Goal: Information Seeking & Learning: Learn about a topic

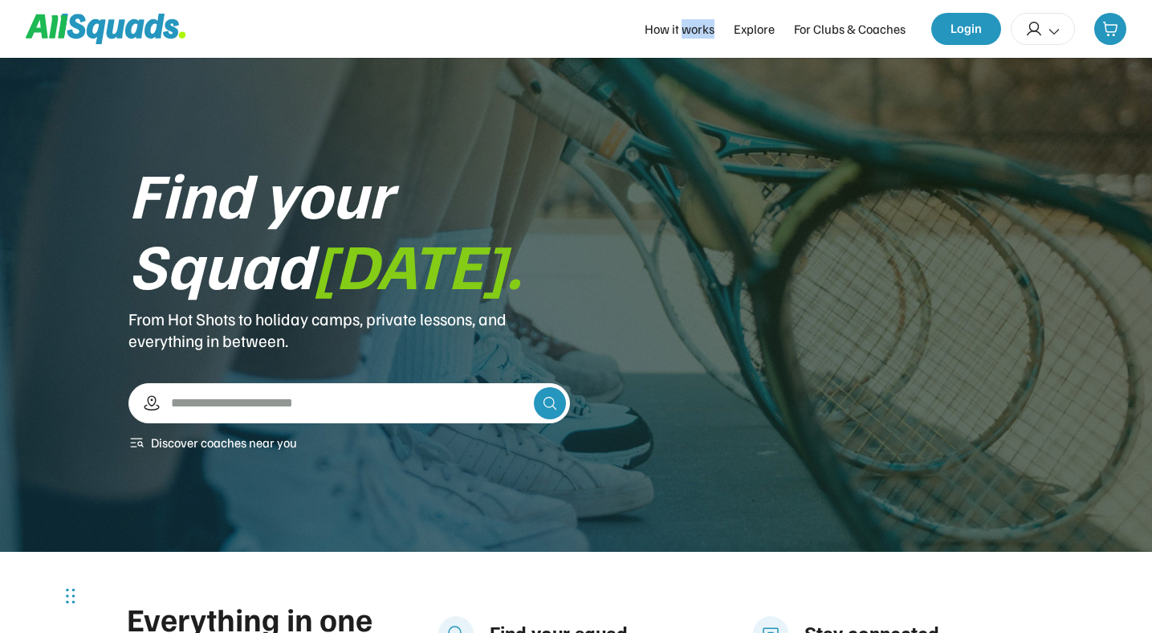
drag, startPoint x: 686, startPoint y: 33, endPoint x: 715, endPoint y: 33, distance: 28.1
click at [715, 33] on div "How it works" at bounding box center [680, 28] width 70 height 19
click at [761, 32] on div "Explore" at bounding box center [754, 28] width 41 height 19
click at [825, 159] on div "Find your Squad [DATE]. From Hot Shots to holiday camps, private lessons, and e…" at bounding box center [575, 304] width 895 height 295
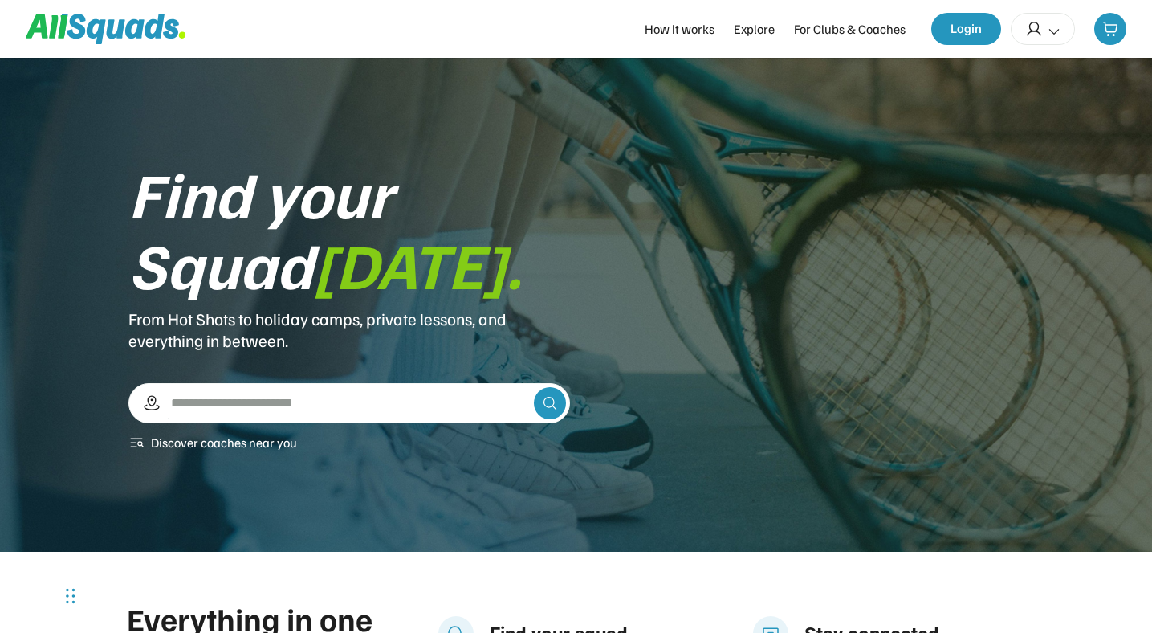
click at [725, 202] on div "Find your Squad [DATE]. From Hot Shots to holiday camps, private lessons, and e…" at bounding box center [575, 304] width 895 height 295
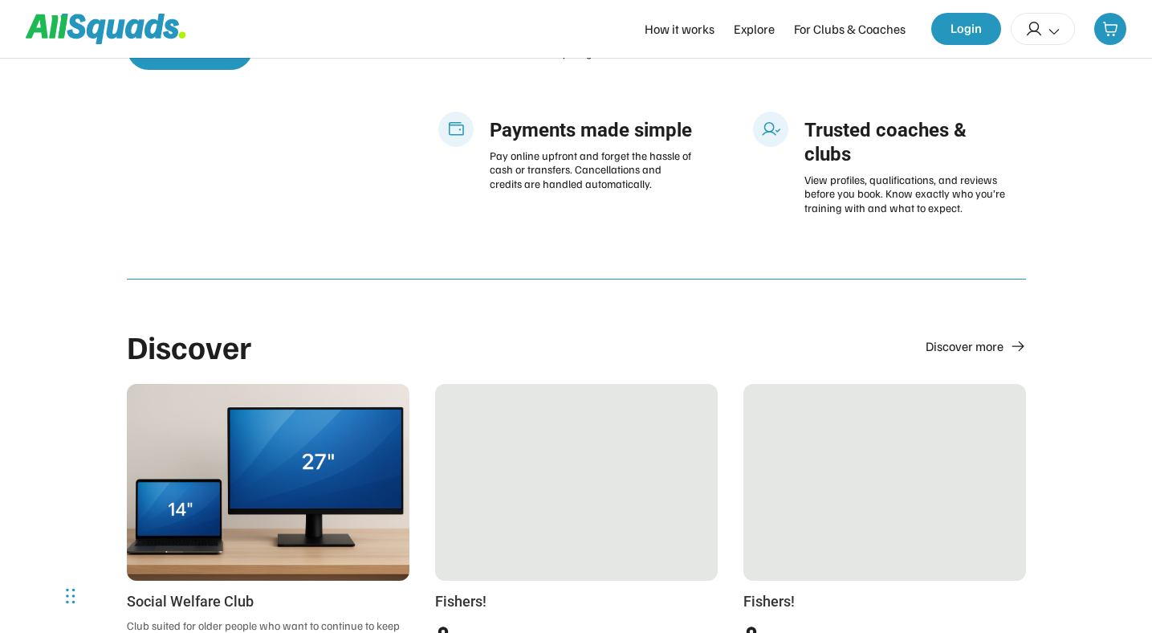
scroll to position [662, 0]
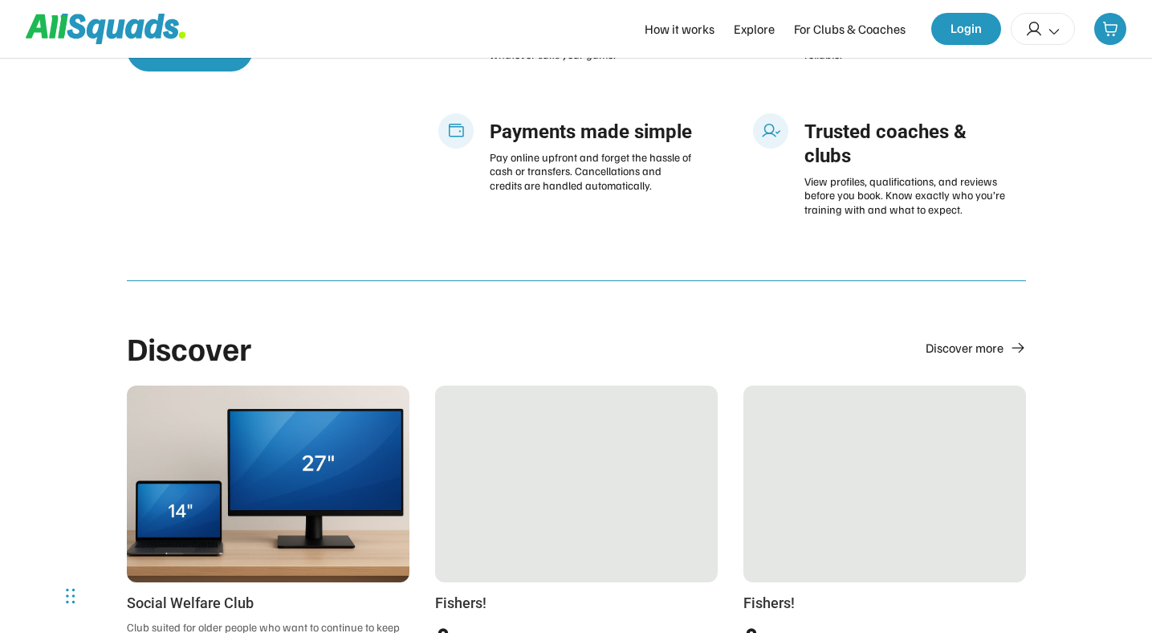
click at [668, 572] on div at bounding box center [576, 483] width 283 height 197
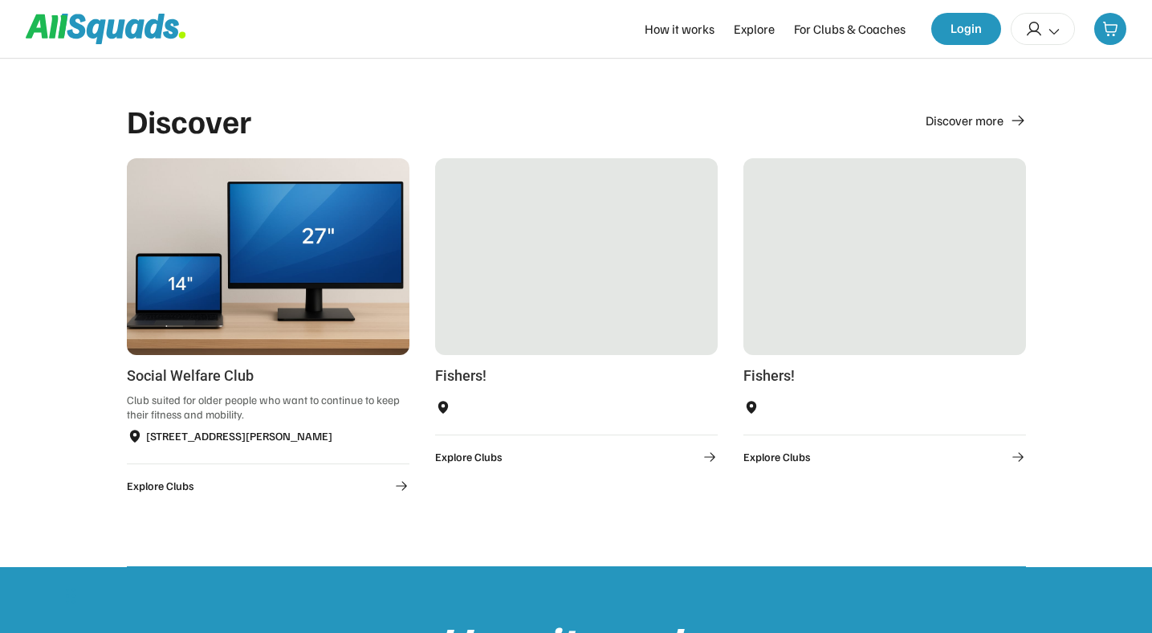
scroll to position [904, 0]
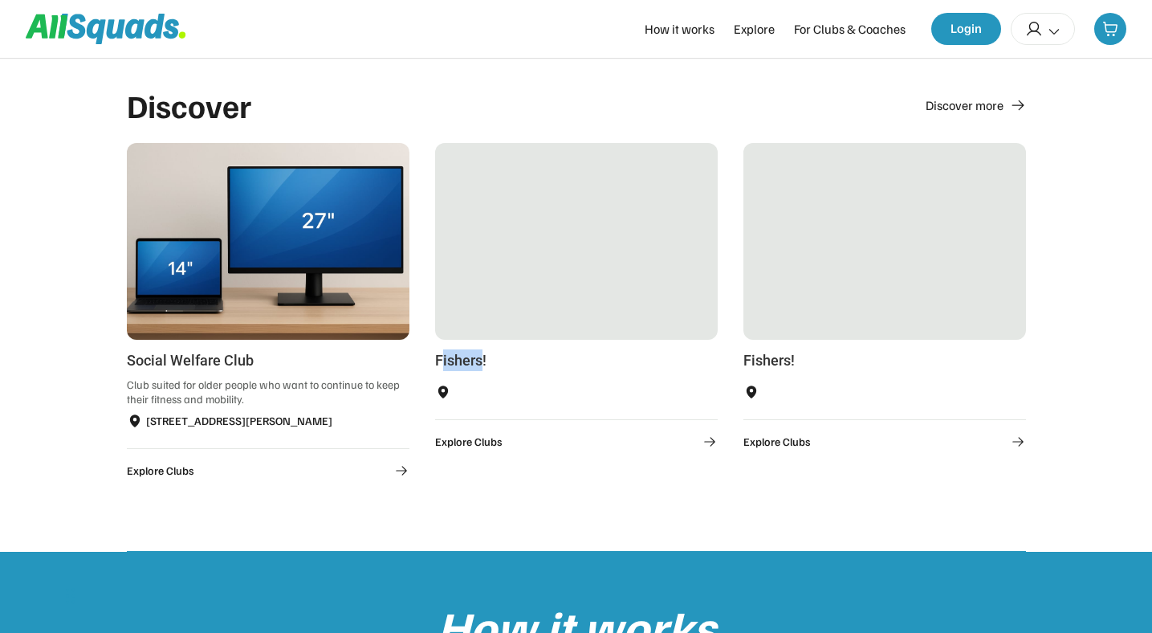
drag, startPoint x: 442, startPoint y: 363, endPoint x: 481, endPoint y: 361, distance: 39.4
click at [481, 361] on div "Fishers!" at bounding box center [576, 360] width 283 height 22
click at [541, 487] on div "Discover Discover more Social Welfare Club Club suited for older people who wan…" at bounding box center [576, 295] width 899 height 513
click at [523, 509] on div "Discover Discover more Social Welfare Club Club suited for older people who wan…" at bounding box center [576, 295] width 899 height 513
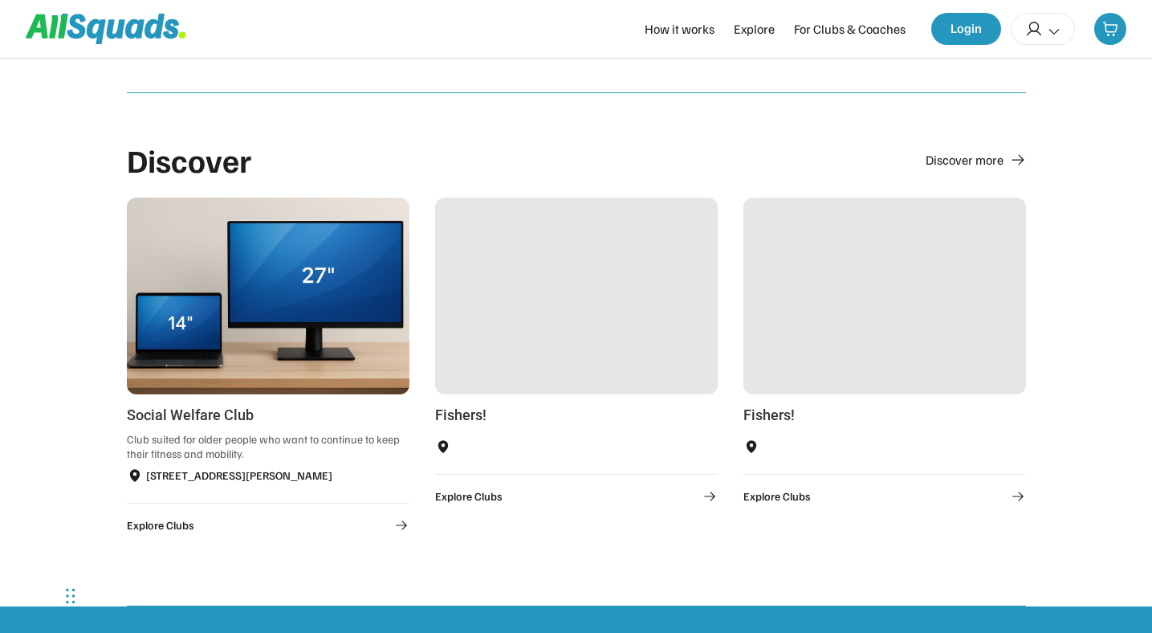
scroll to position [849, 0]
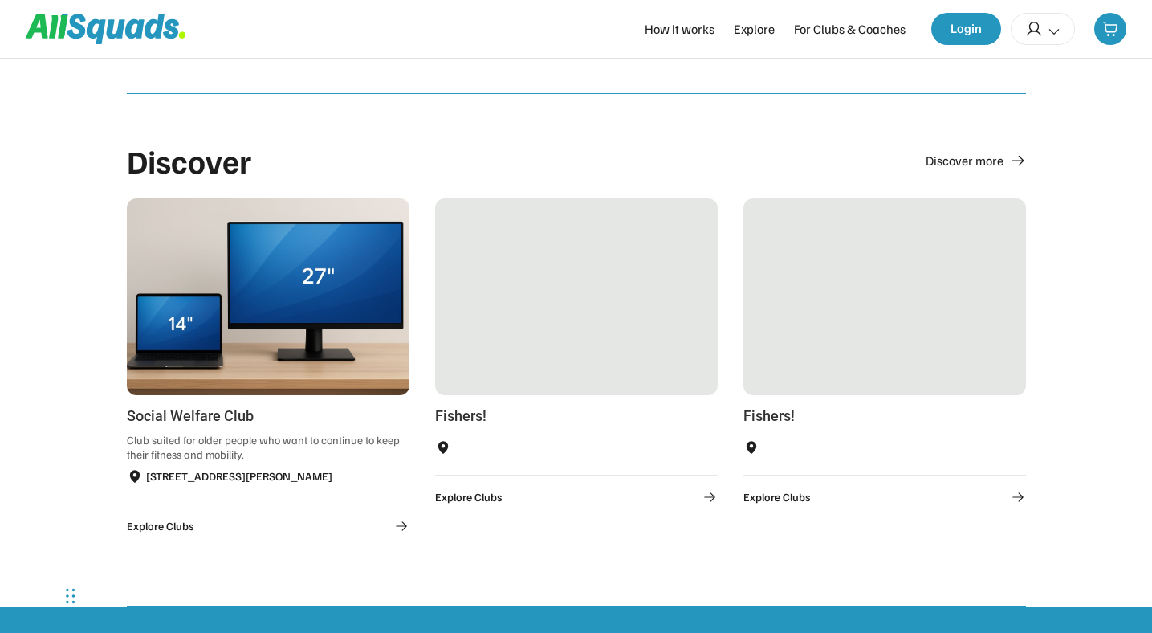
click at [474, 173] on div "Discover Discover more" at bounding box center [576, 160] width 899 height 37
